Goal: Task Accomplishment & Management: Use online tool/utility

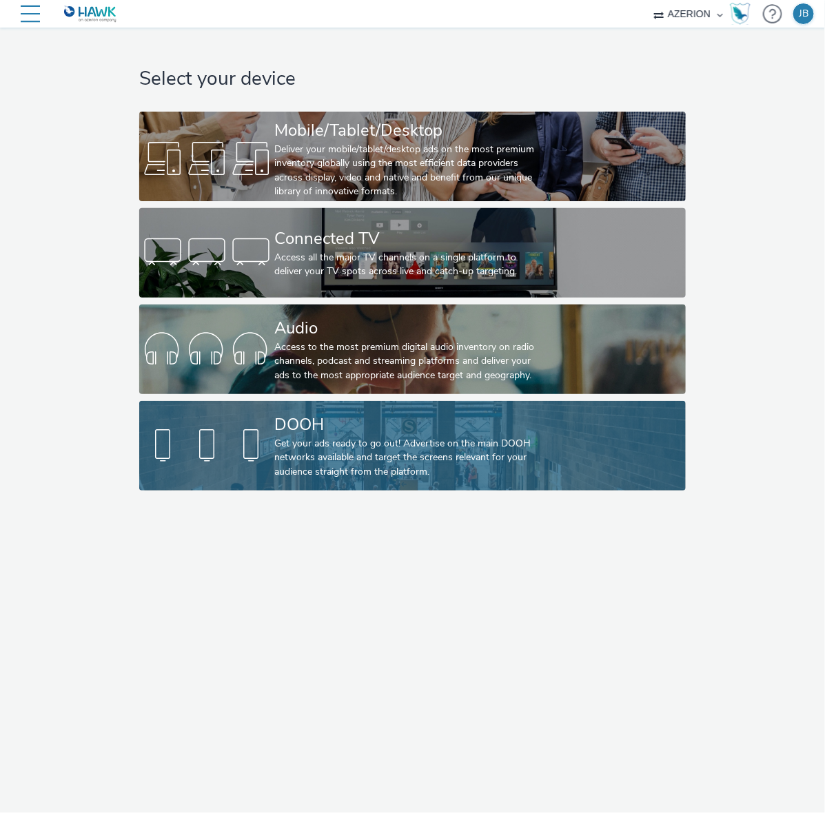
click at [319, 438] on div "Get your ads ready to go out! Advertise on the main DOOH networks available and…" at bounding box center [409, 458] width 271 height 42
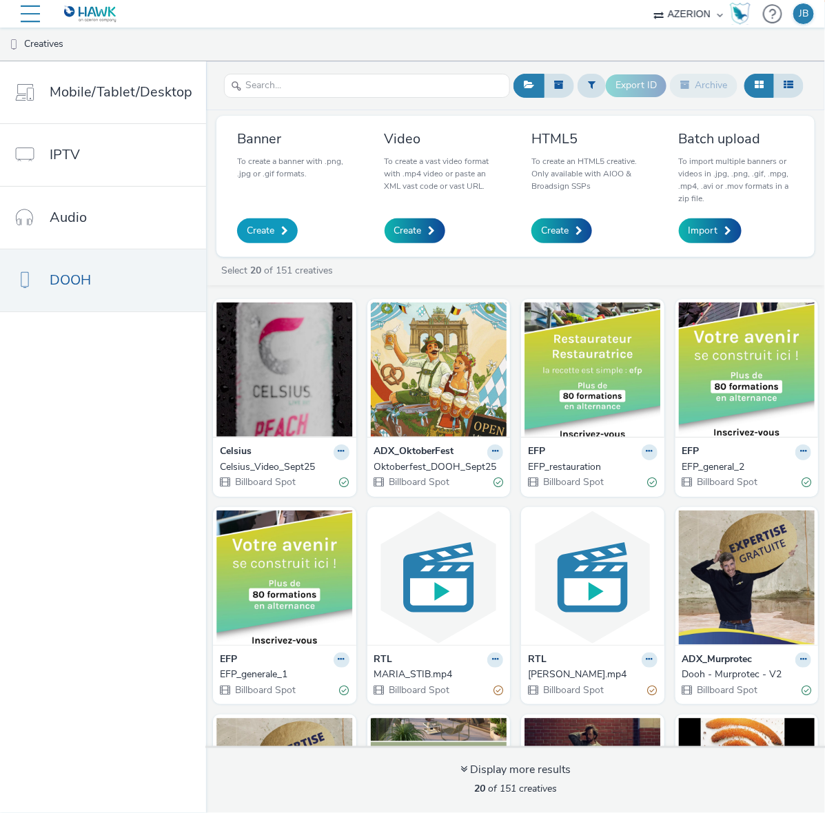
click at [262, 226] on span "Create" at bounding box center [261, 231] width 28 height 14
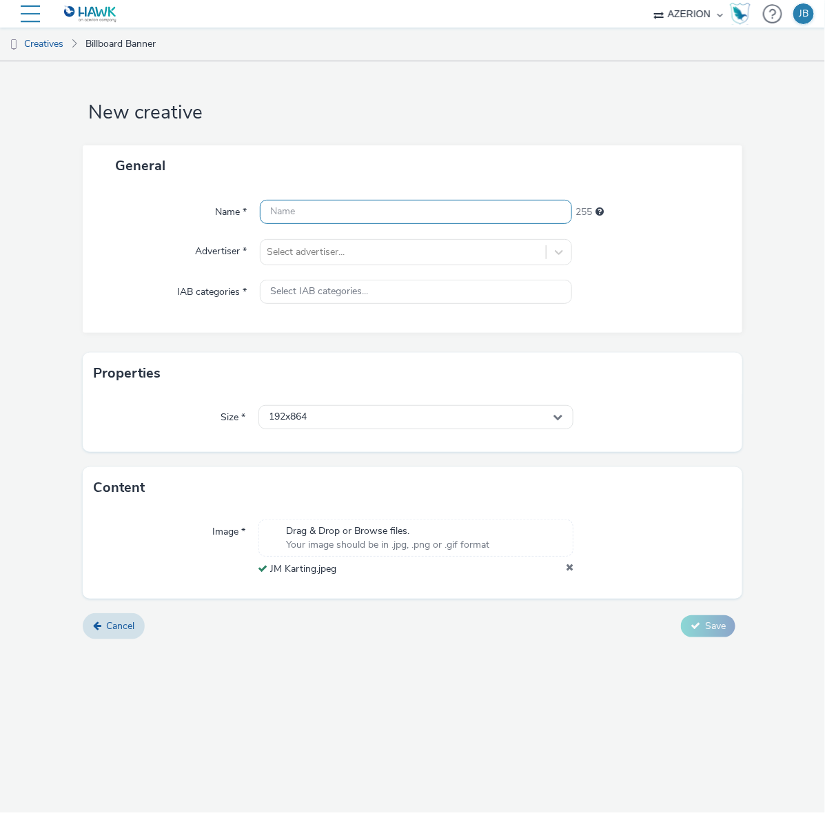
click at [301, 205] on input "text" at bounding box center [416, 212] width 313 height 24
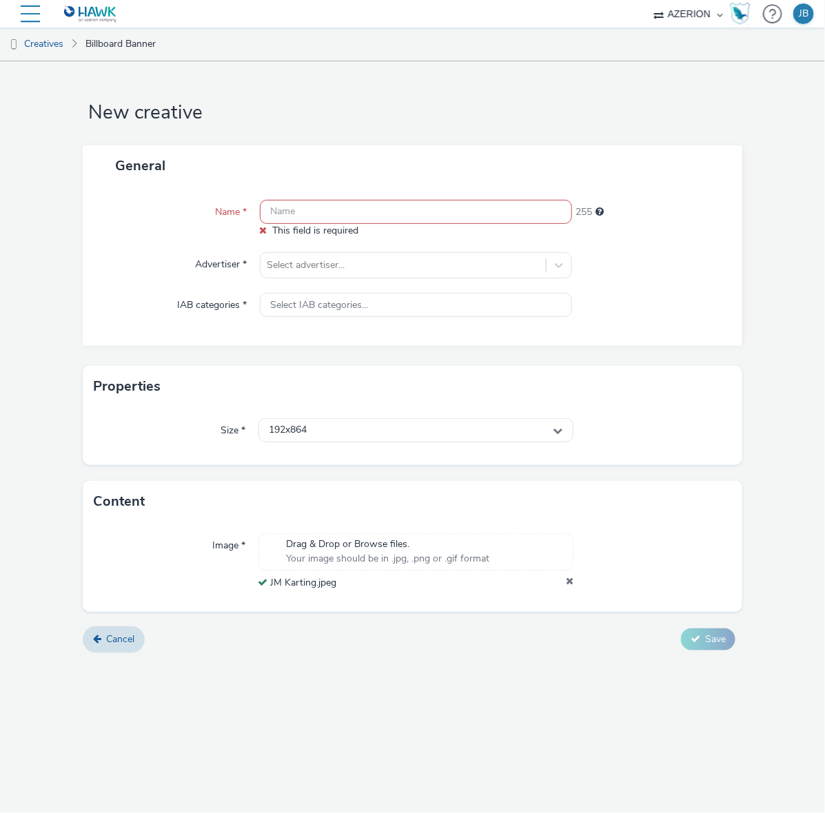
click at [295, 207] on input "text" at bounding box center [416, 212] width 313 height 24
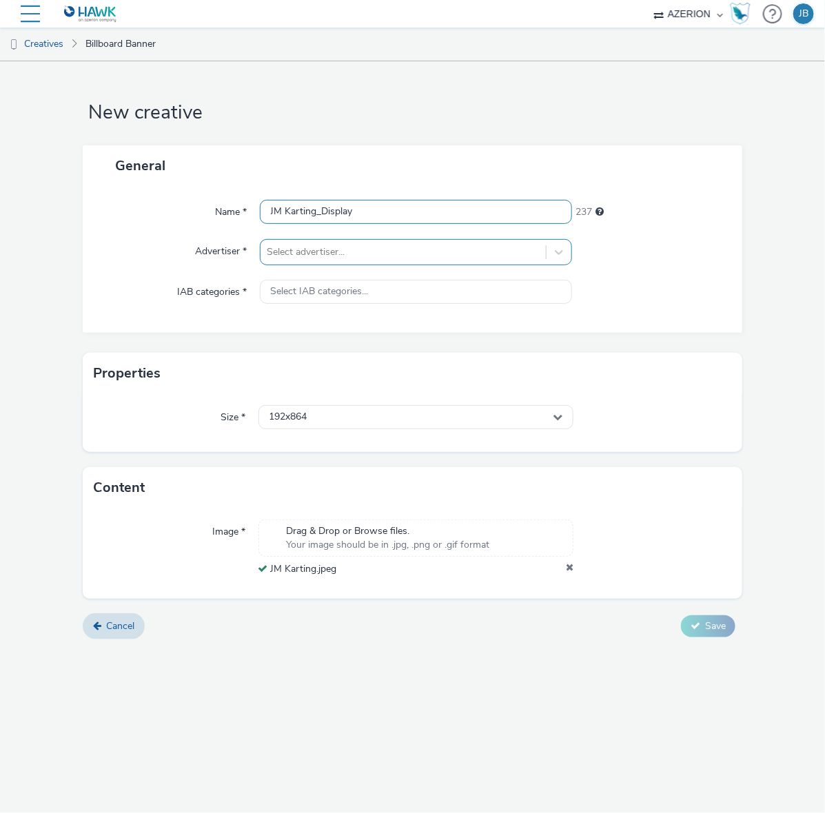
type input "JM Karting_Display"
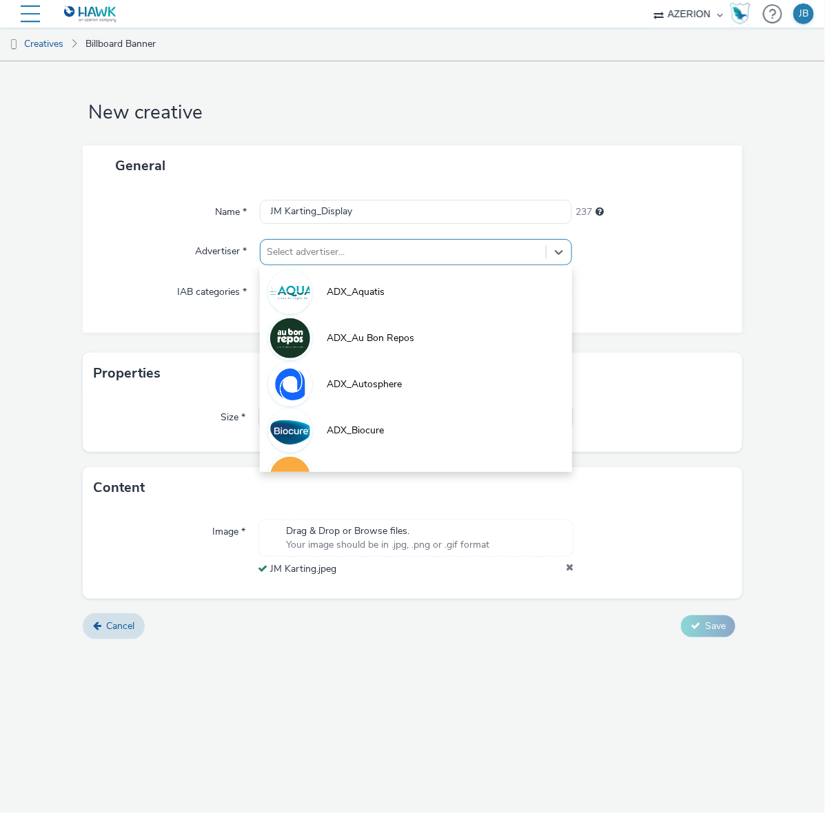
click at [352, 239] on div "Select advertiser..." at bounding box center [416, 252] width 313 height 26
click at [360, 133] on form "New creative General Name * JM Karting_Display 237 Advertiser * option ADX_Aqua…" at bounding box center [412, 355] width 825 height 589
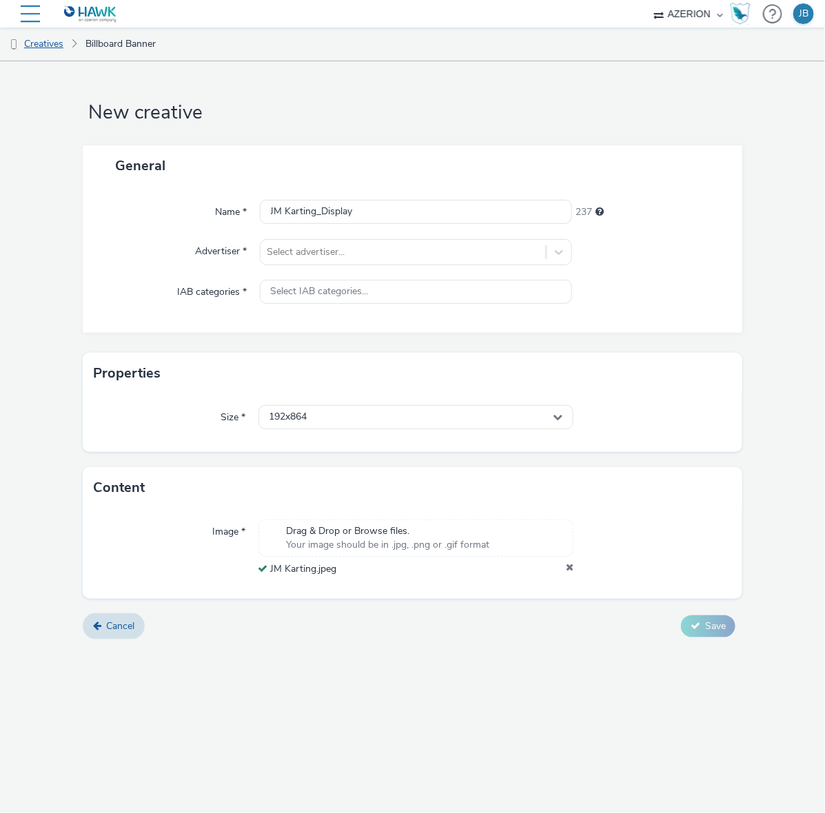
click at [64, 38] on link "Creatives" at bounding box center [35, 44] width 70 height 33
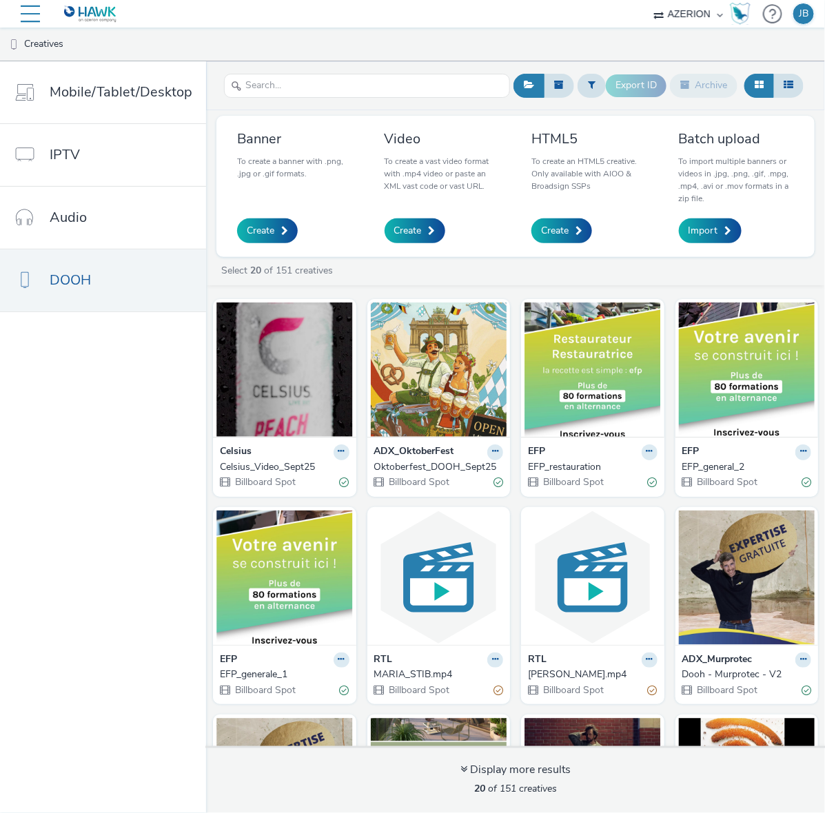
click at [18, 17] on nav "Delivery Creatives Lists Reporting Analytics Private market AZERION Hawk (Tests…" at bounding box center [412, 14] width 825 height 28
click at [31, 14] on div at bounding box center [30, 14] width 19 height 28
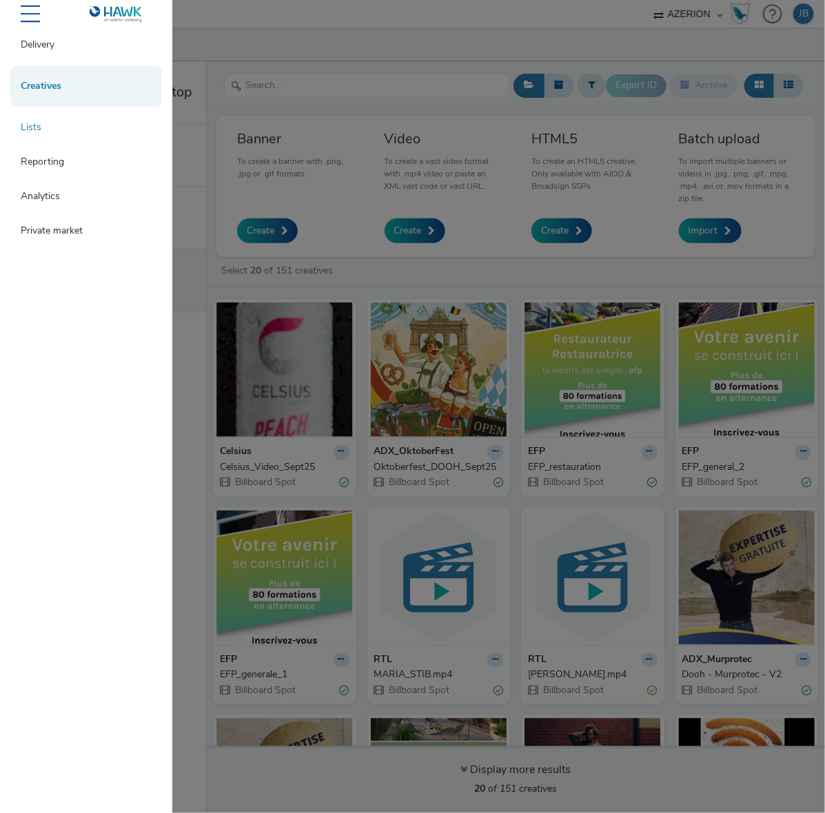
click at [60, 133] on link "Lists" at bounding box center [86, 128] width 152 height 28
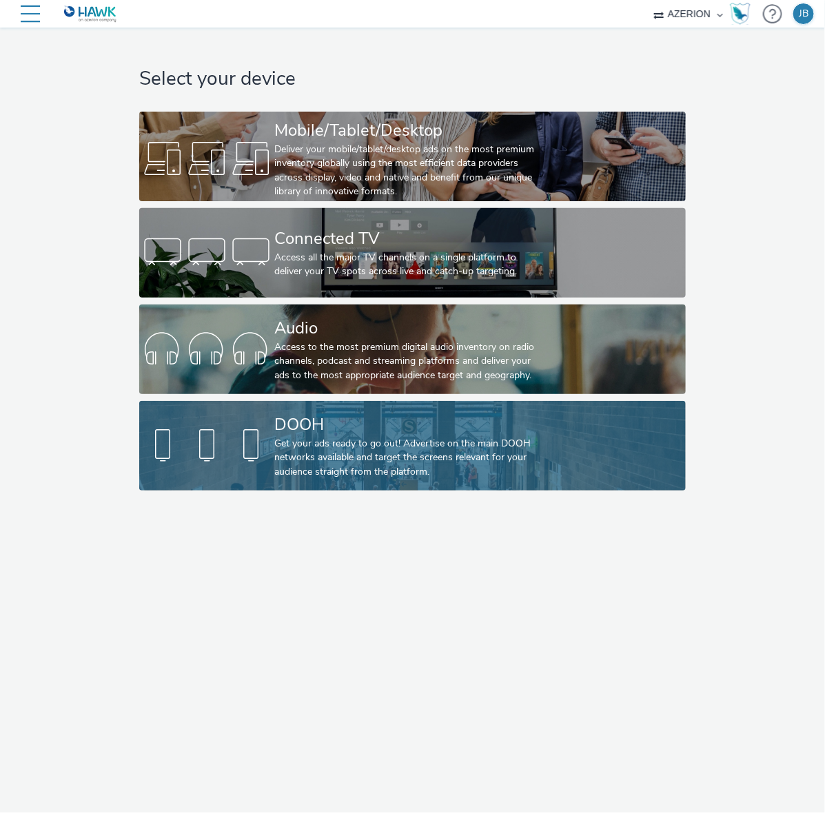
click at [210, 462] on div at bounding box center [206, 446] width 135 height 44
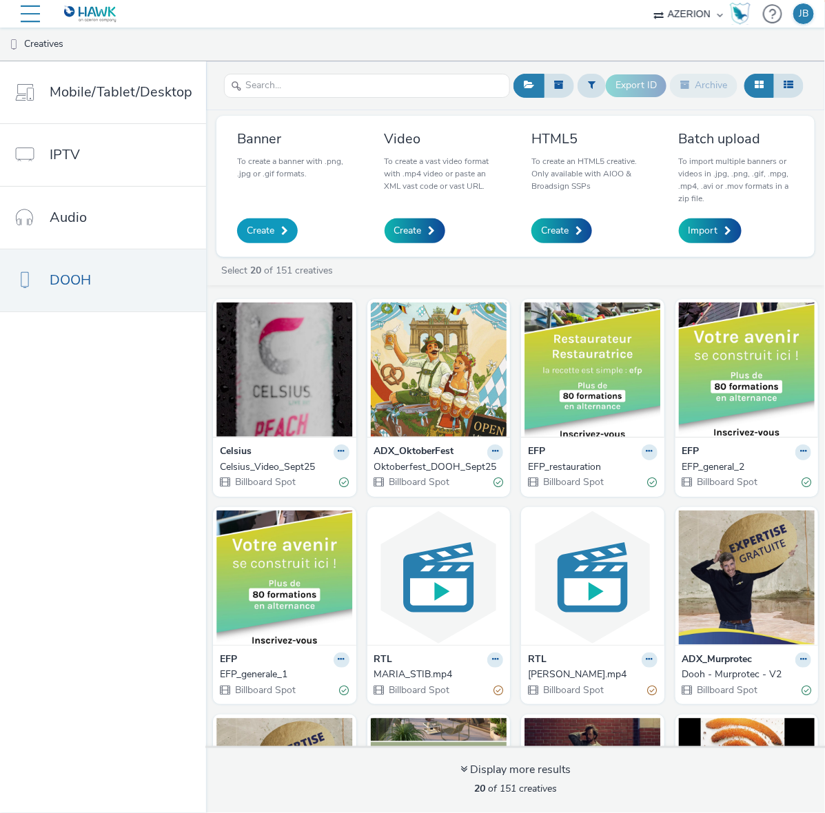
click at [264, 242] on link "Create" at bounding box center [267, 230] width 61 height 25
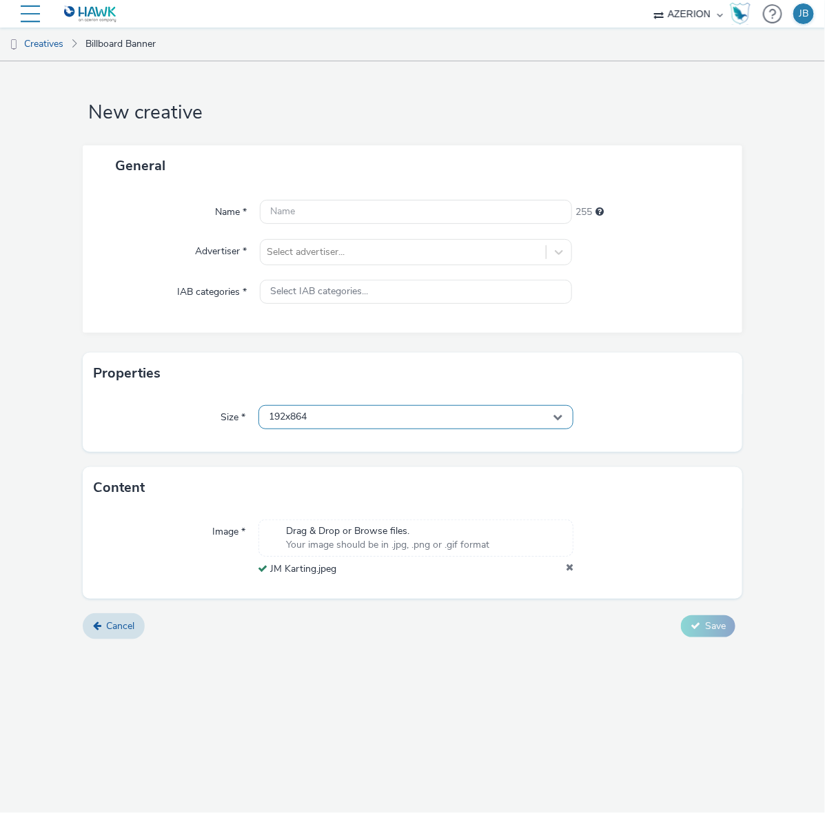
click at [348, 414] on div "192x864" at bounding box center [416, 417] width 316 height 24
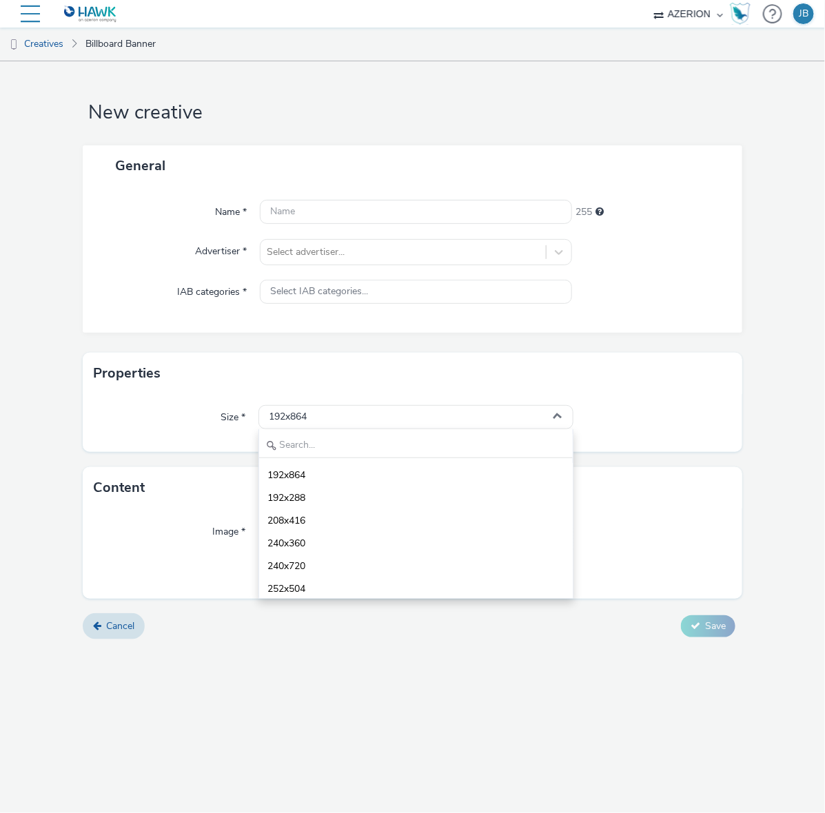
click at [195, 372] on div "Properties" at bounding box center [413, 373] width 660 height 41
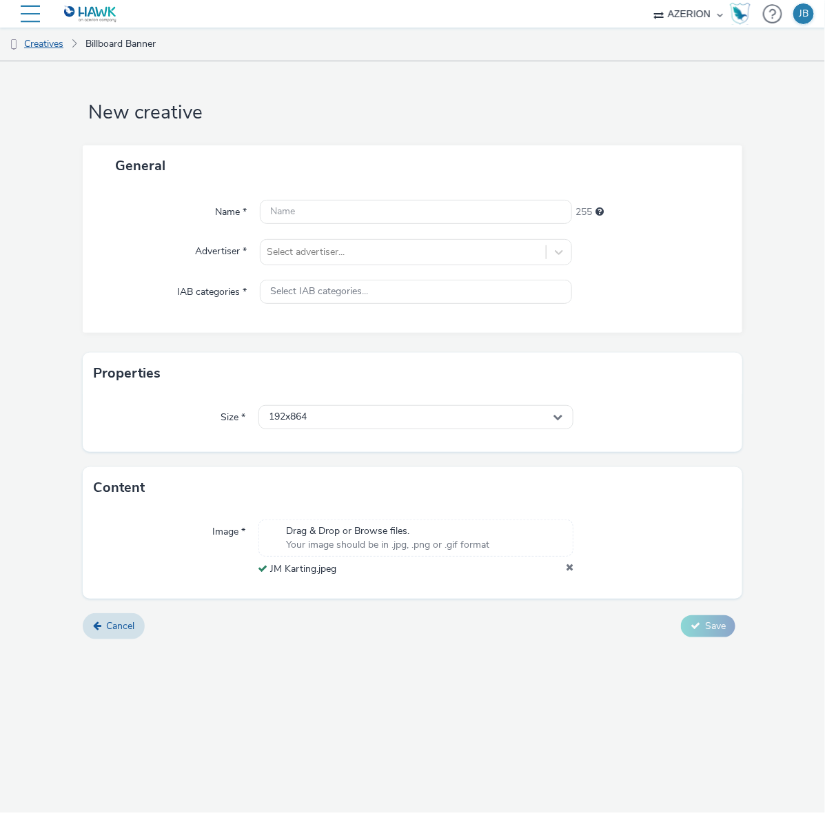
click at [43, 42] on link "Creatives" at bounding box center [35, 44] width 70 height 33
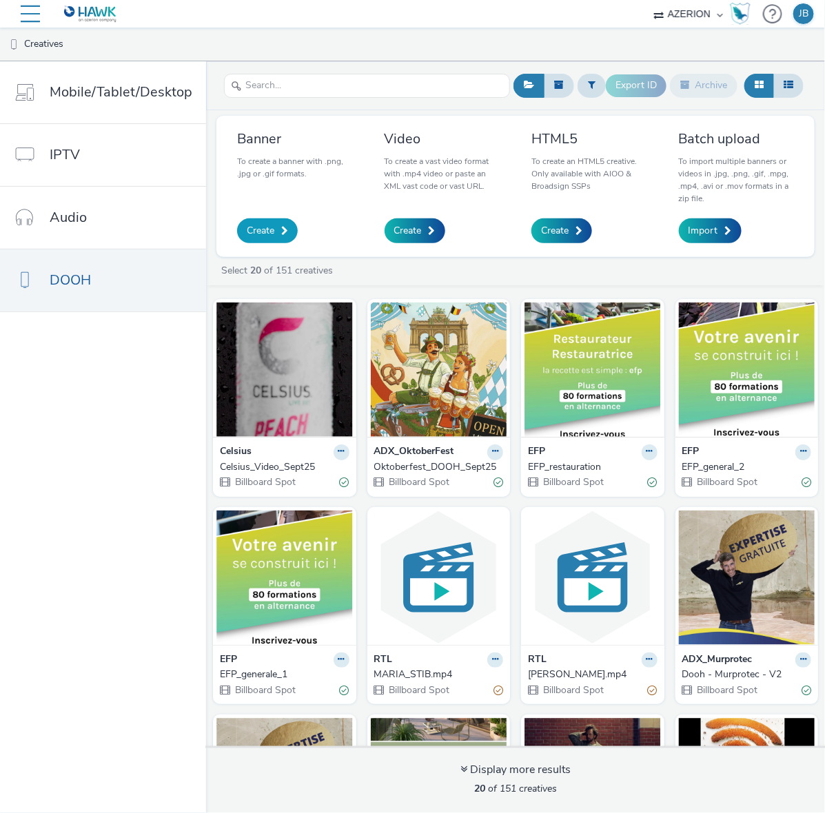
click at [253, 238] on span "Create" at bounding box center [261, 231] width 28 height 14
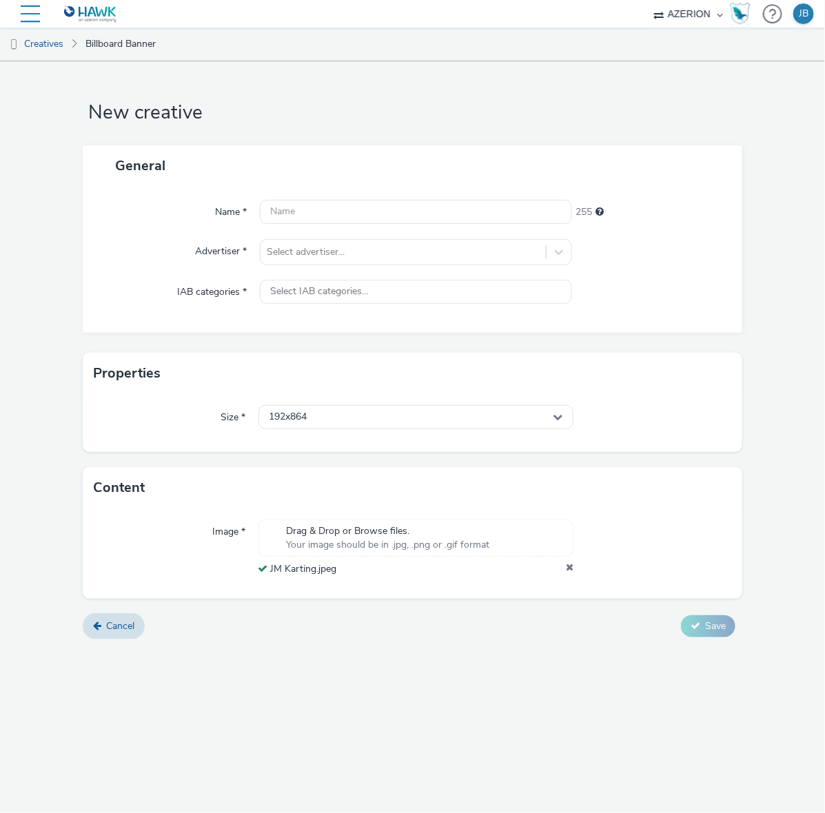
click at [204, 735] on div "New creative General Name * 255 Advertiser * Select advertiser... IAB categorie…" at bounding box center [412, 437] width 825 height 752
click at [380, 415] on div "192x864" at bounding box center [416, 417] width 316 height 24
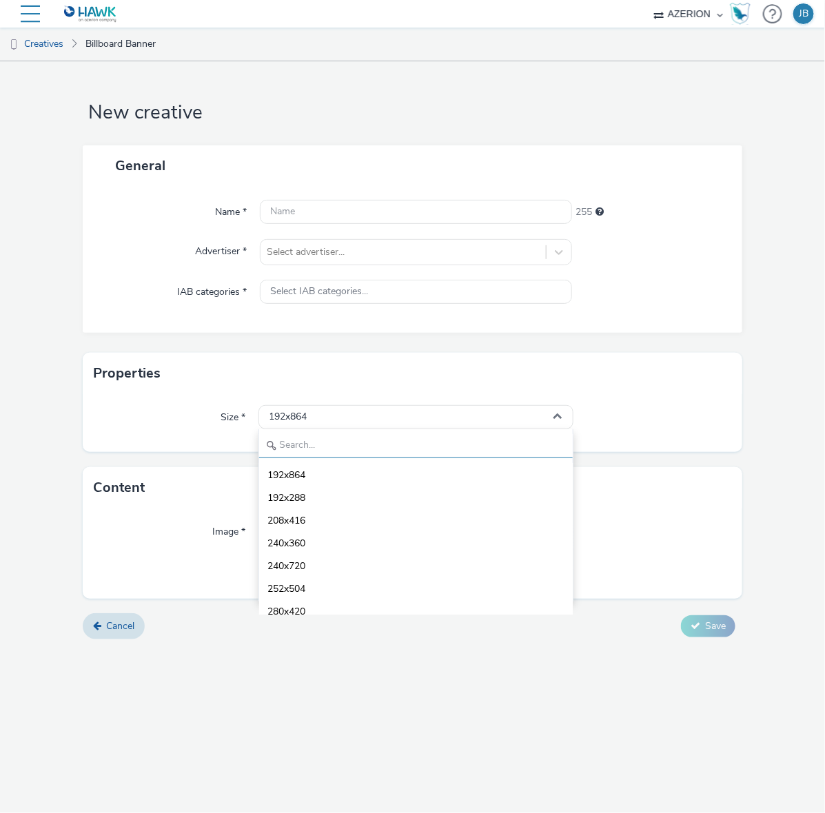
click at [379, 438] on input "text" at bounding box center [416, 446] width 314 height 24
type input "1080"
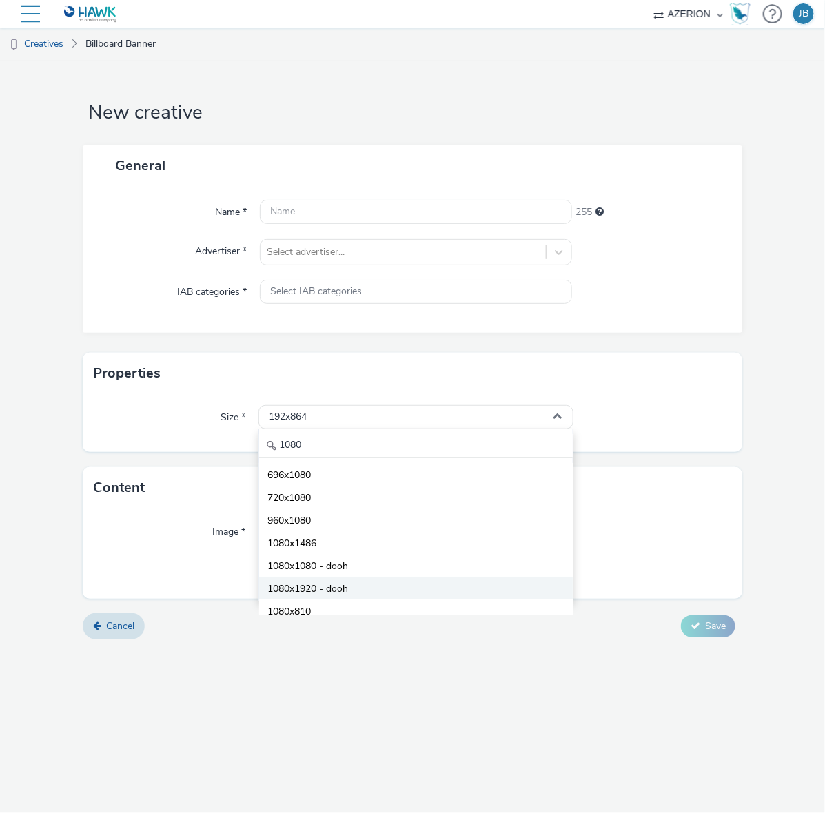
click at [380, 588] on li "1080x1920 - dooh" at bounding box center [416, 588] width 314 height 23
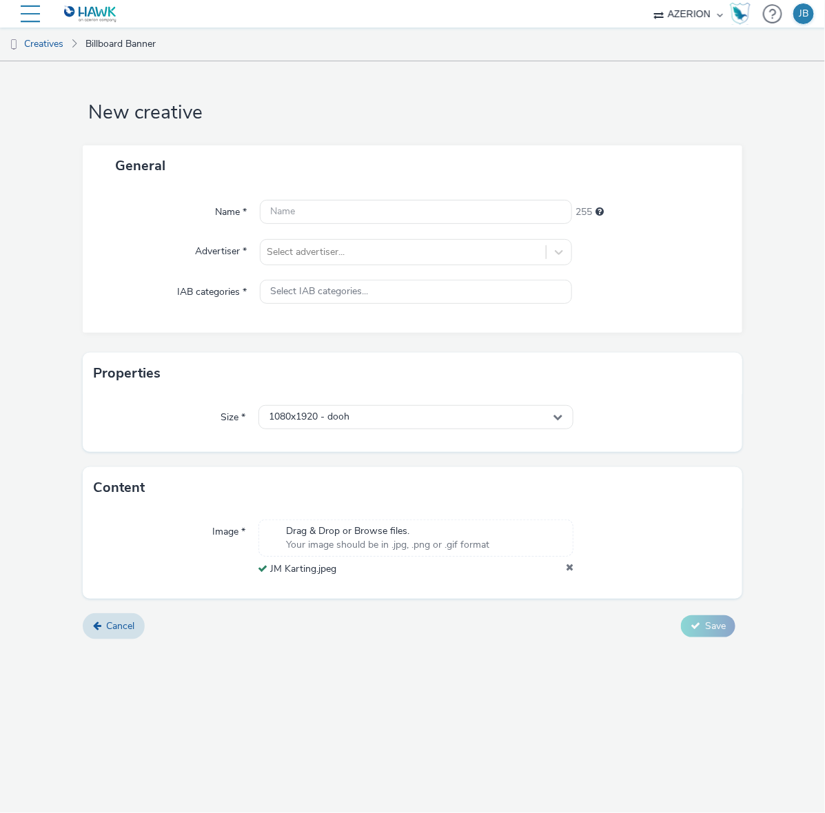
click at [388, 633] on div "Cancel Save" at bounding box center [413, 626] width 660 height 25
click at [372, 211] on input "text" at bounding box center [416, 212] width 313 height 24
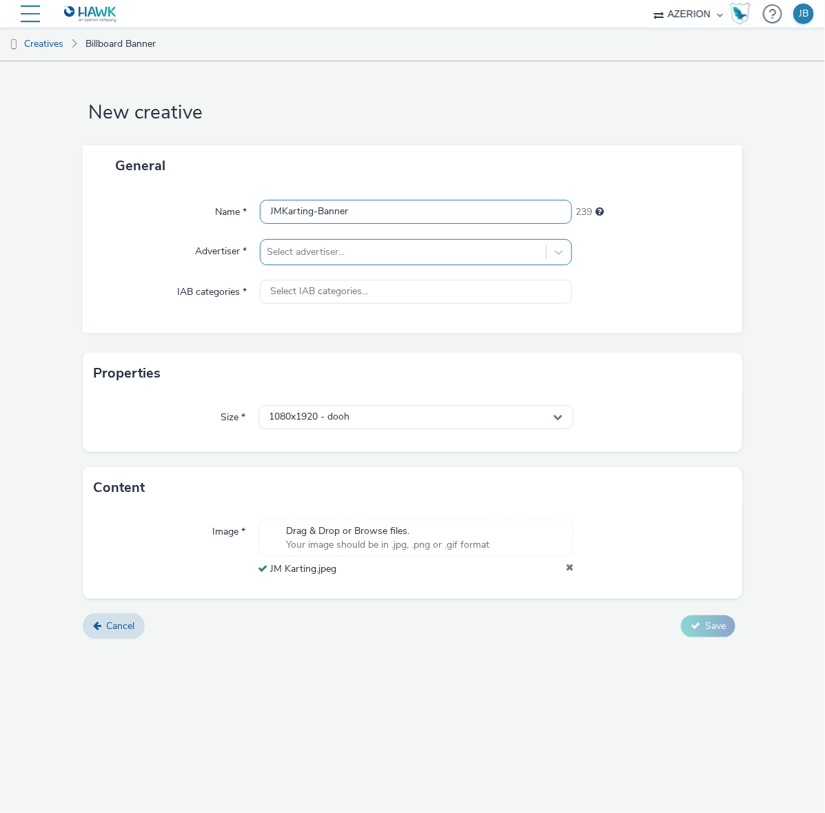
type input "JMKarting-Banner"
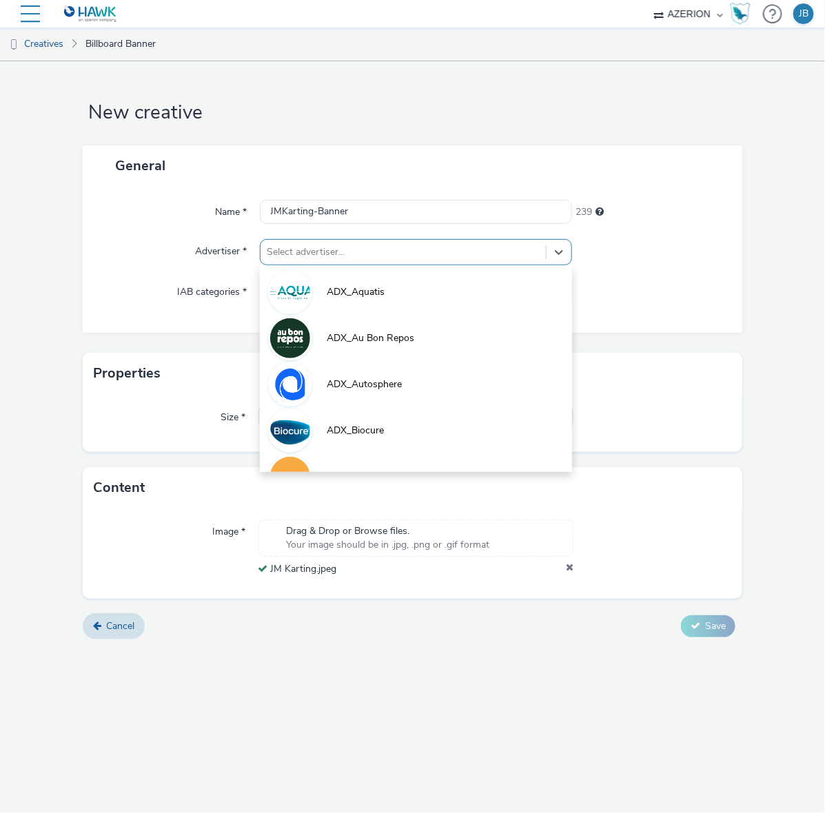
click at [358, 245] on div at bounding box center [403, 252] width 272 height 17
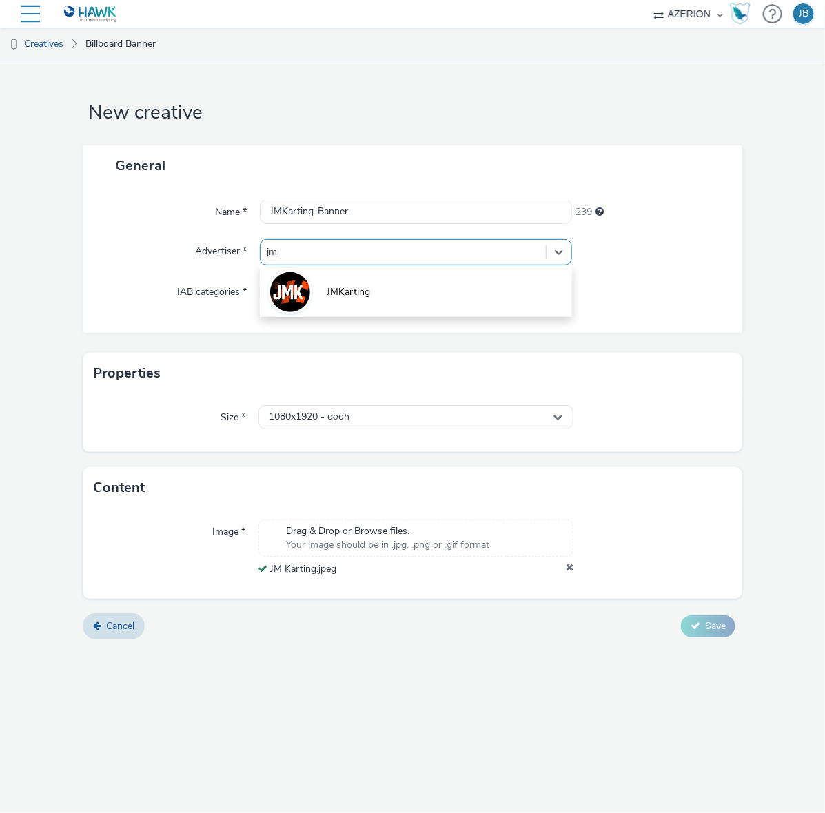
type input "jmk"
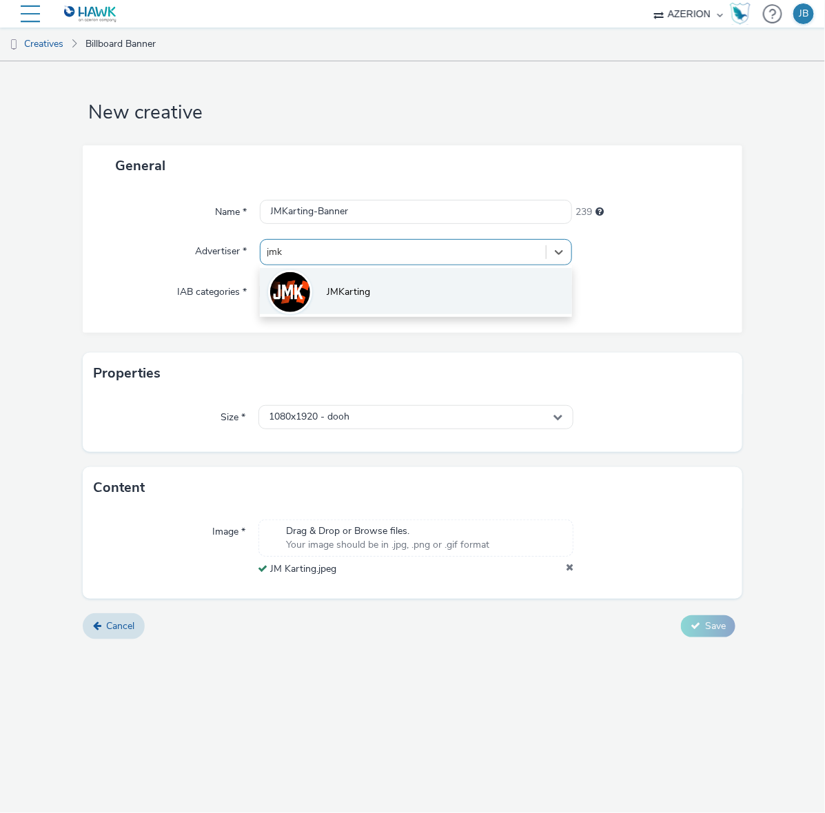
click at [383, 297] on li "JMKarting" at bounding box center [416, 291] width 313 height 46
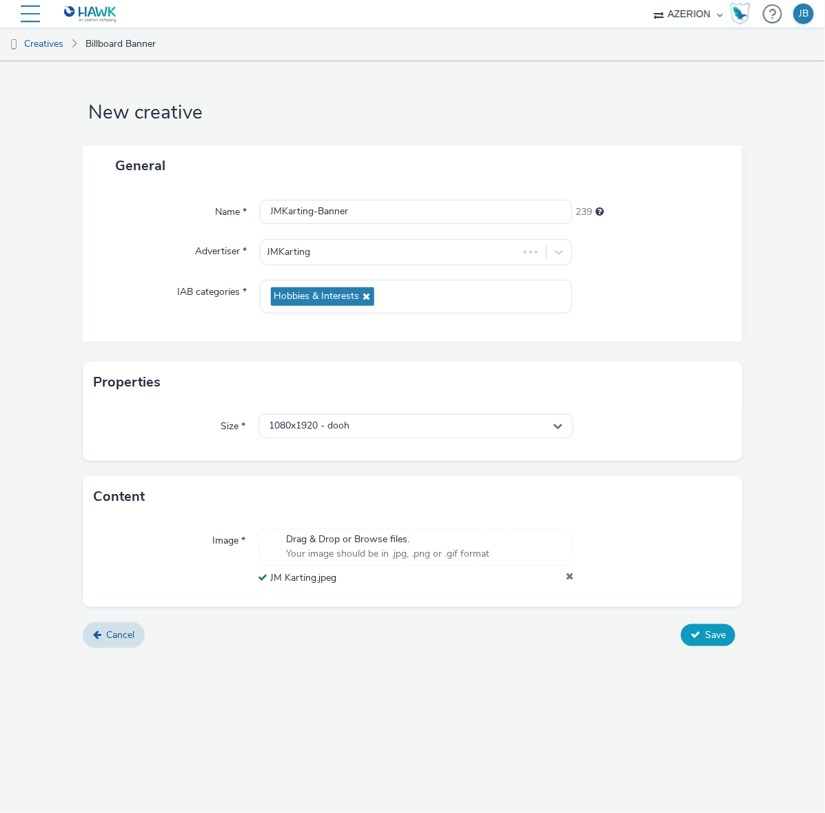
click at [715, 636] on span "Save" at bounding box center [715, 635] width 21 height 13
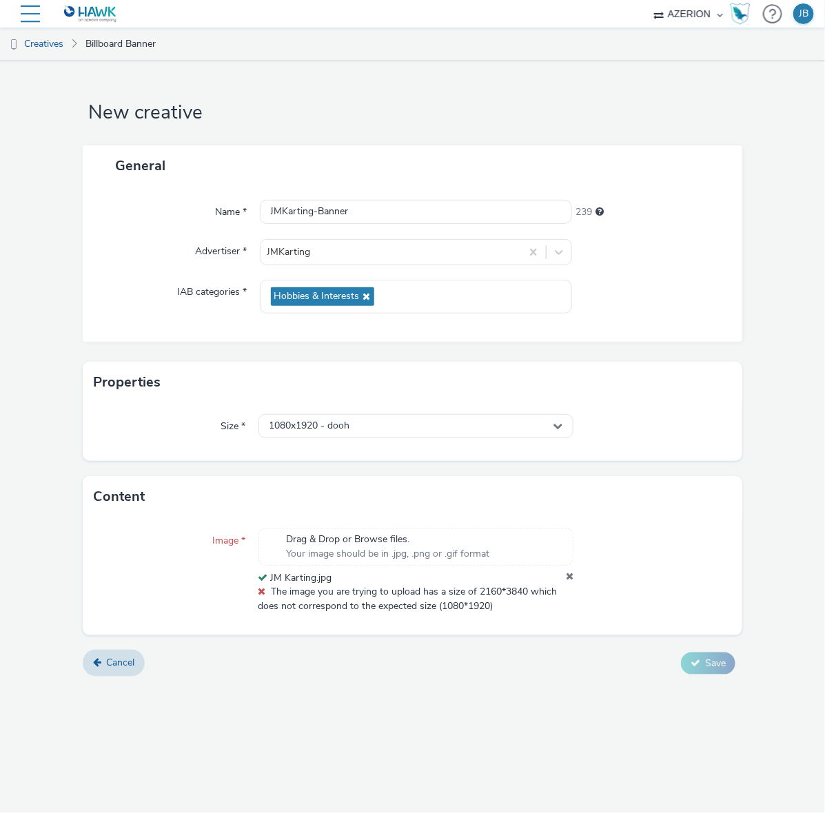
click at [573, 580] on icon at bounding box center [570, 578] width 8 height 14
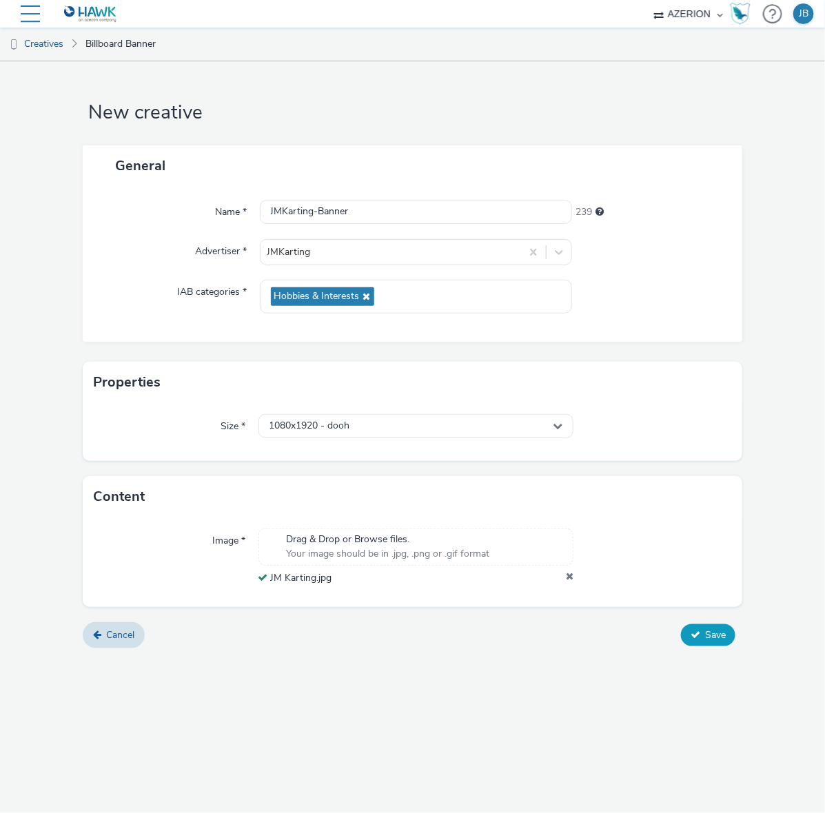
click at [700, 643] on button "Save" at bounding box center [708, 635] width 54 height 22
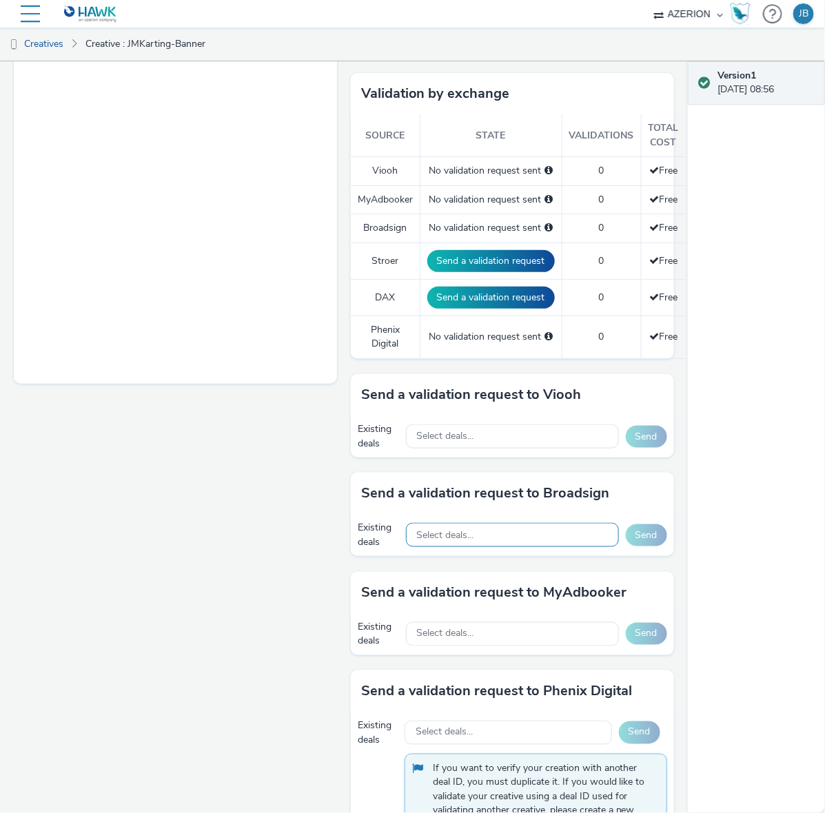
click at [493, 531] on div "Select deals..." at bounding box center [512, 535] width 213 height 24
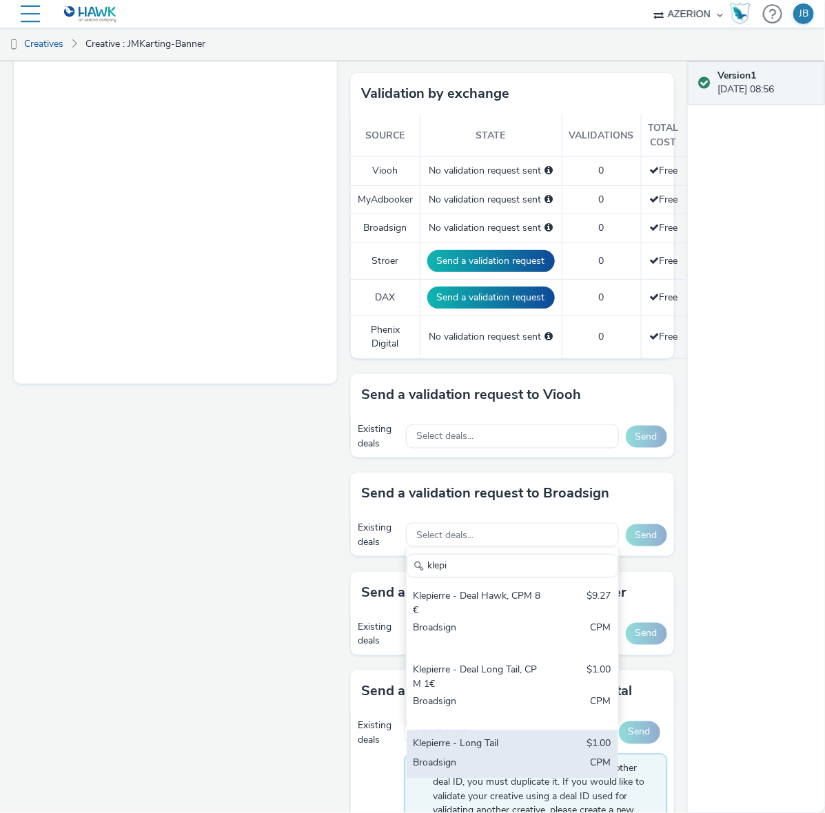
type input "klepi"
click at [509, 742] on div "Klepierre - Long Tail" at bounding box center [479, 745] width 130 height 16
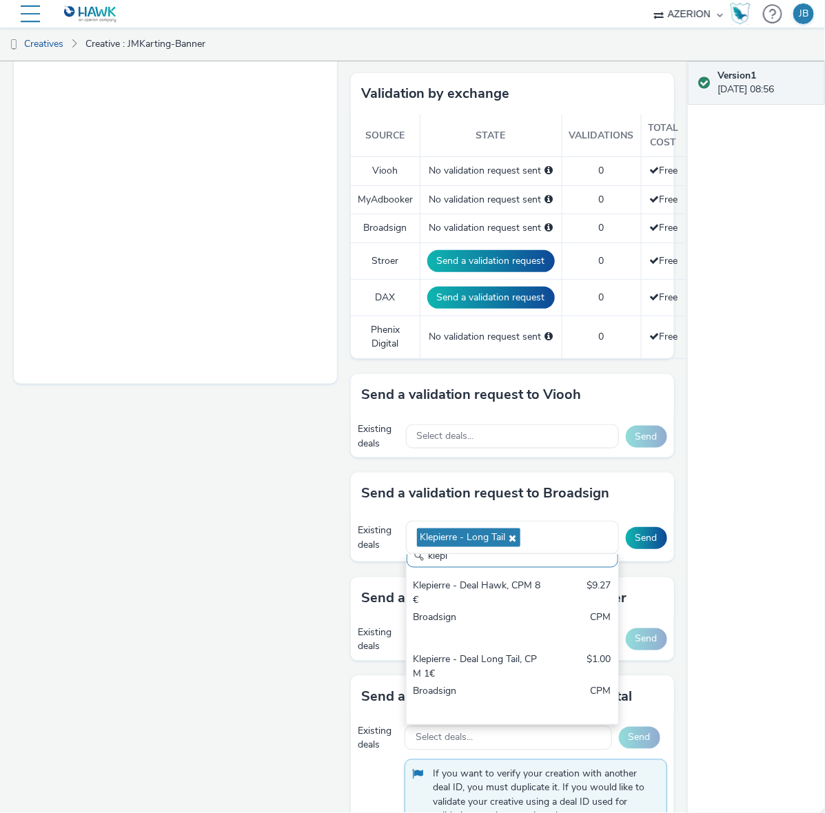
click at [254, 617] on div "Fullscreen" at bounding box center [179, 351] width 330 height 1064
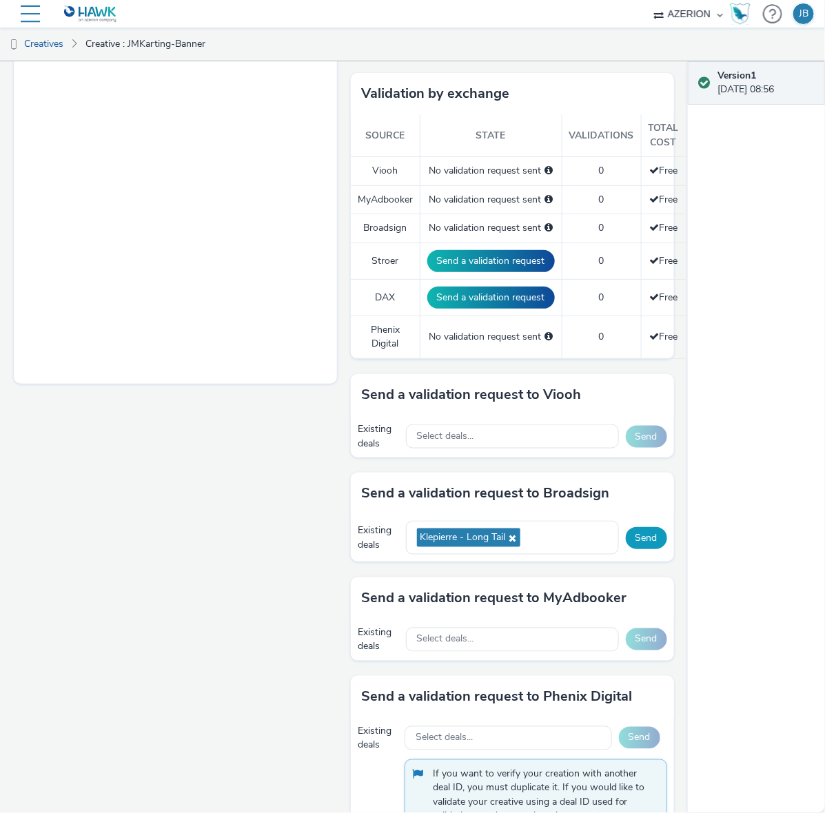
click at [641, 545] on button "Send" at bounding box center [646, 538] width 41 height 22
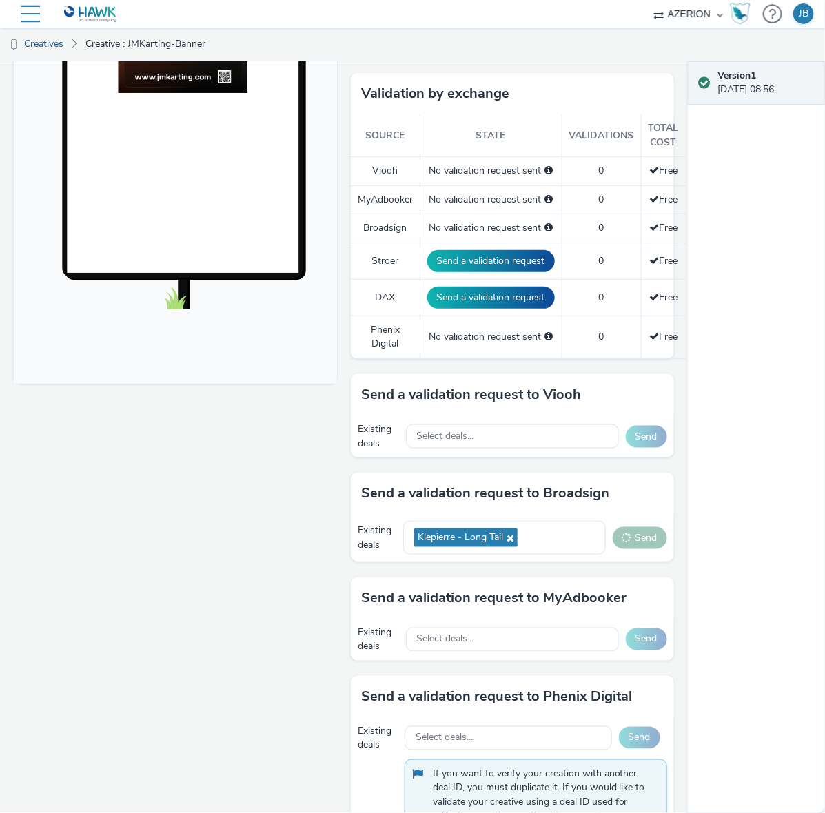
scroll to position [0, 0]
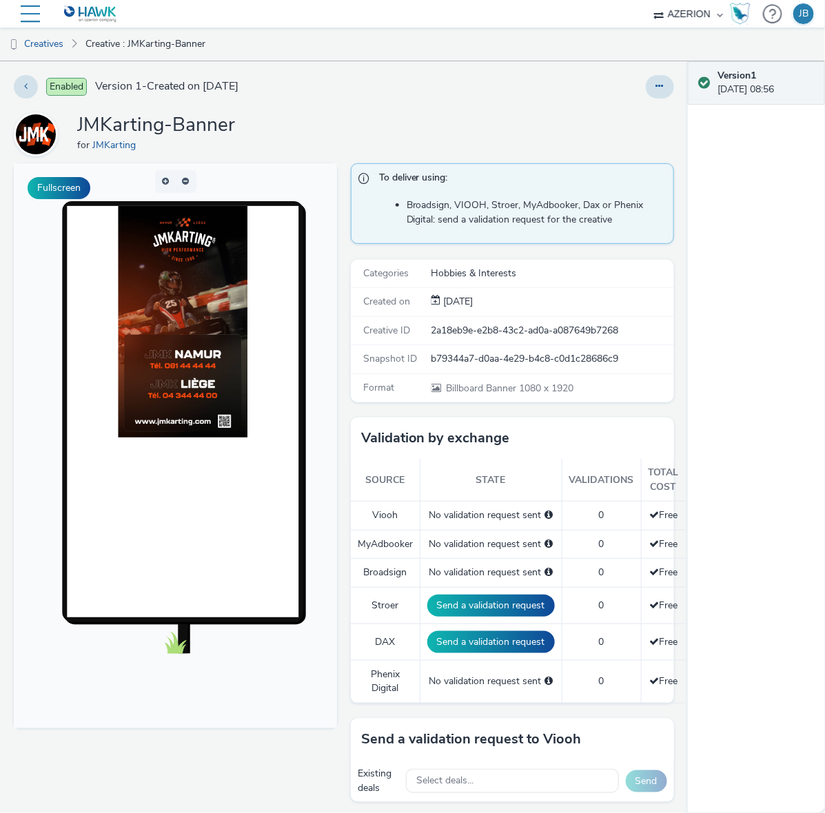
click at [90, 12] on img at bounding box center [90, 14] width 53 height 17
